Goal: Information Seeking & Learning: Learn about a topic

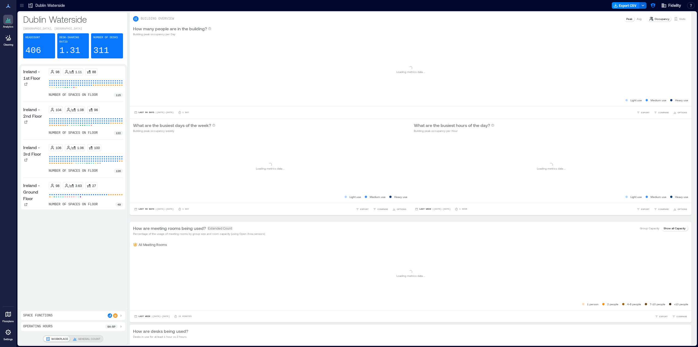
click at [19, 5] on icon at bounding box center [21, 5] width 5 height 5
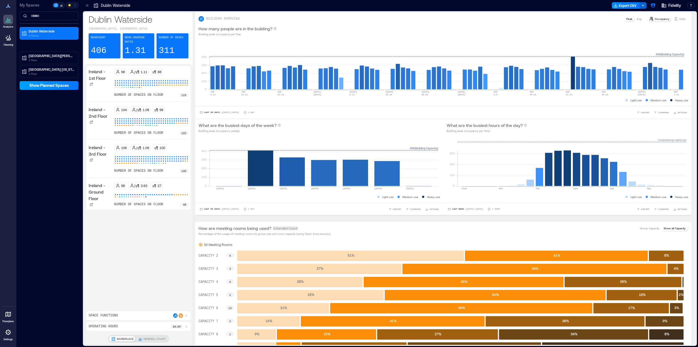
click at [46, 83] on span "Show Planned Spaces" at bounding box center [49, 85] width 40 height 5
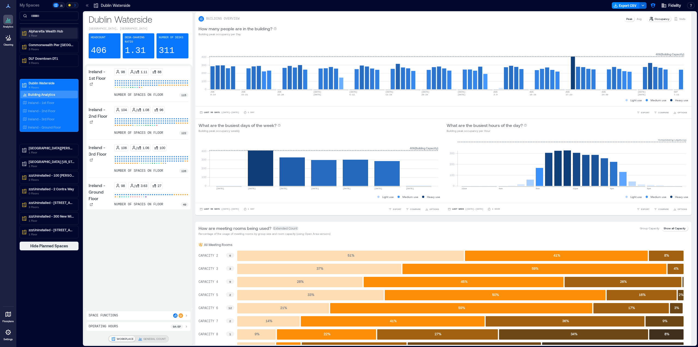
click at [63, 31] on p "Alpharetta Wealth Hub" at bounding box center [52, 31] width 46 height 4
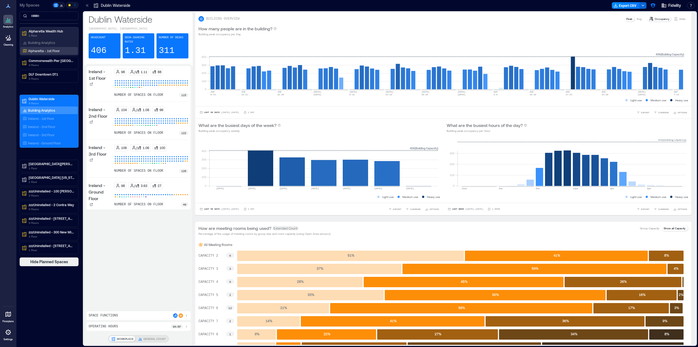
click at [41, 50] on p "Alpharetta - 1st Floor" at bounding box center [44, 51] width 32 height 4
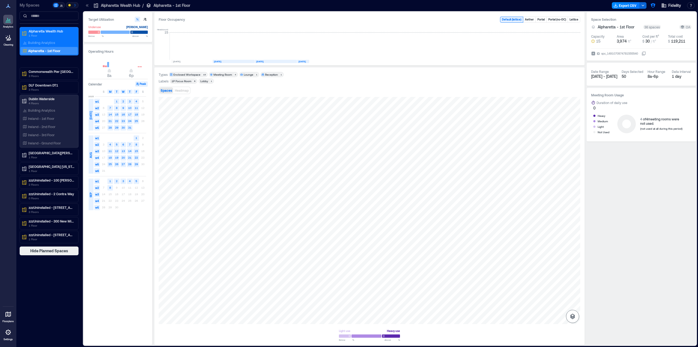
click at [571, 314] on icon "button" at bounding box center [572, 316] width 7 height 7
click at [572, 288] on icon "button" at bounding box center [572, 287] width 5 height 5
click at [576, 316] on button "button" at bounding box center [572, 315] width 13 height 13
click at [490, 159] on div "H3JFB036" at bounding box center [370, 210] width 422 height 227
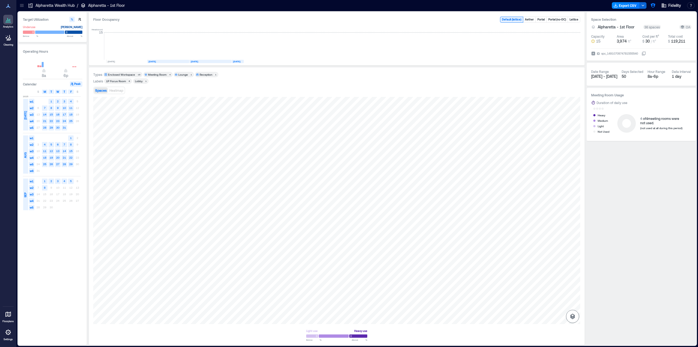
click at [570, 313] on icon "button" at bounding box center [572, 316] width 7 height 7
click at [574, 285] on icon "button" at bounding box center [572, 287] width 5 height 5
